Goal: Find contact information: Find contact information

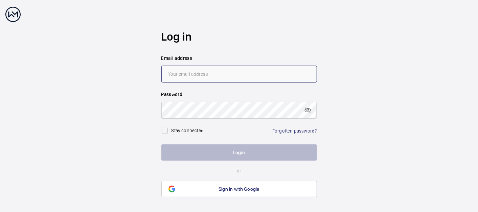
type input "[EMAIL_ADDRESS][DOMAIN_NAME]"
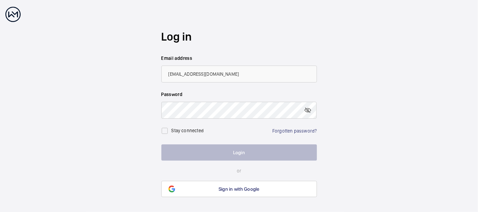
click at [454, 131] on wm-front-auth-container "Log in Email address [EMAIL_ADDRESS][DOMAIN_NAME] Password Stay connected Forgo…" at bounding box center [239, 113] width 478 height 227
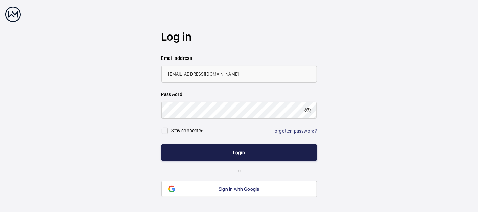
click at [217, 150] on button "Login" at bounding box center [239, 152] width 156 height 16
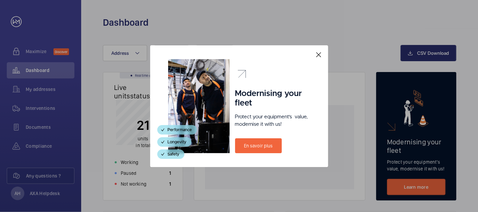
click at [320, 53] on mat-icon at bounding box center [319, 55] width 8 height 8
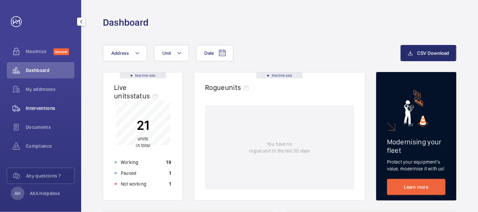
click at [44, 105] on span "Interventions" at bounding box center [50, 108] width 49 height 7
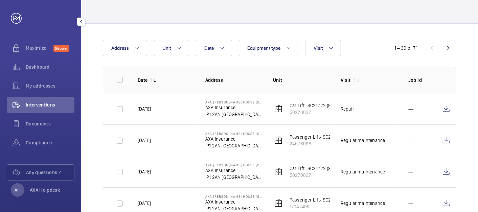
scroll to position [4, 0]
click at [45, 186] on p "AXA Helpdesk" at bounding box center [45, 189] width 30 height 7
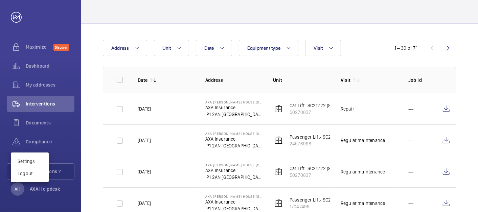
click at [59, 70] on div at bounding box center [239, 106] width 478 height 212
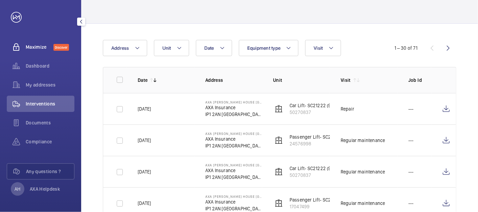
click at [34, 45] on span "Maximize" at bounding box center [40, 47] width 28 height 7
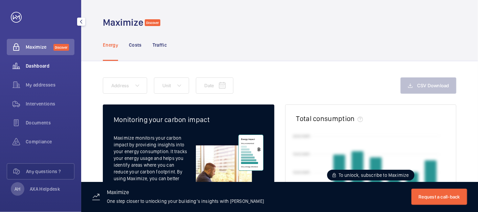
click at [44, 67] on span "Dashboard" at bounding box center [50, 66] width 49 height 7
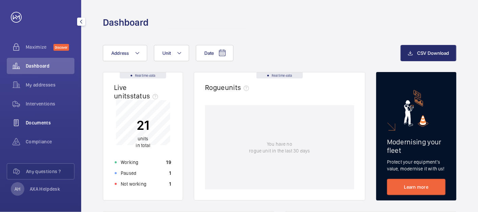
click at [53, 121] on span "Documents" at bounding box center [50, 122] width 49 height 7
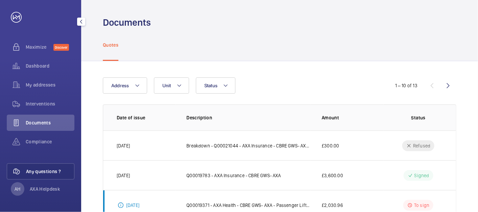
click at [49, 171] on span "Any questions ?" at bounding box center [50, 171] width 48 height 7
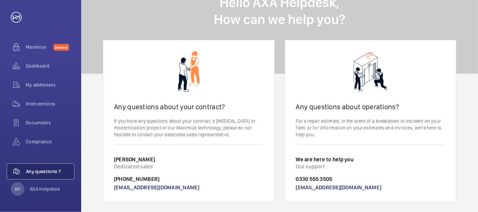
scroll to position [40, 0]
